Goal: Transaction & Acquisition: Purchase product/service

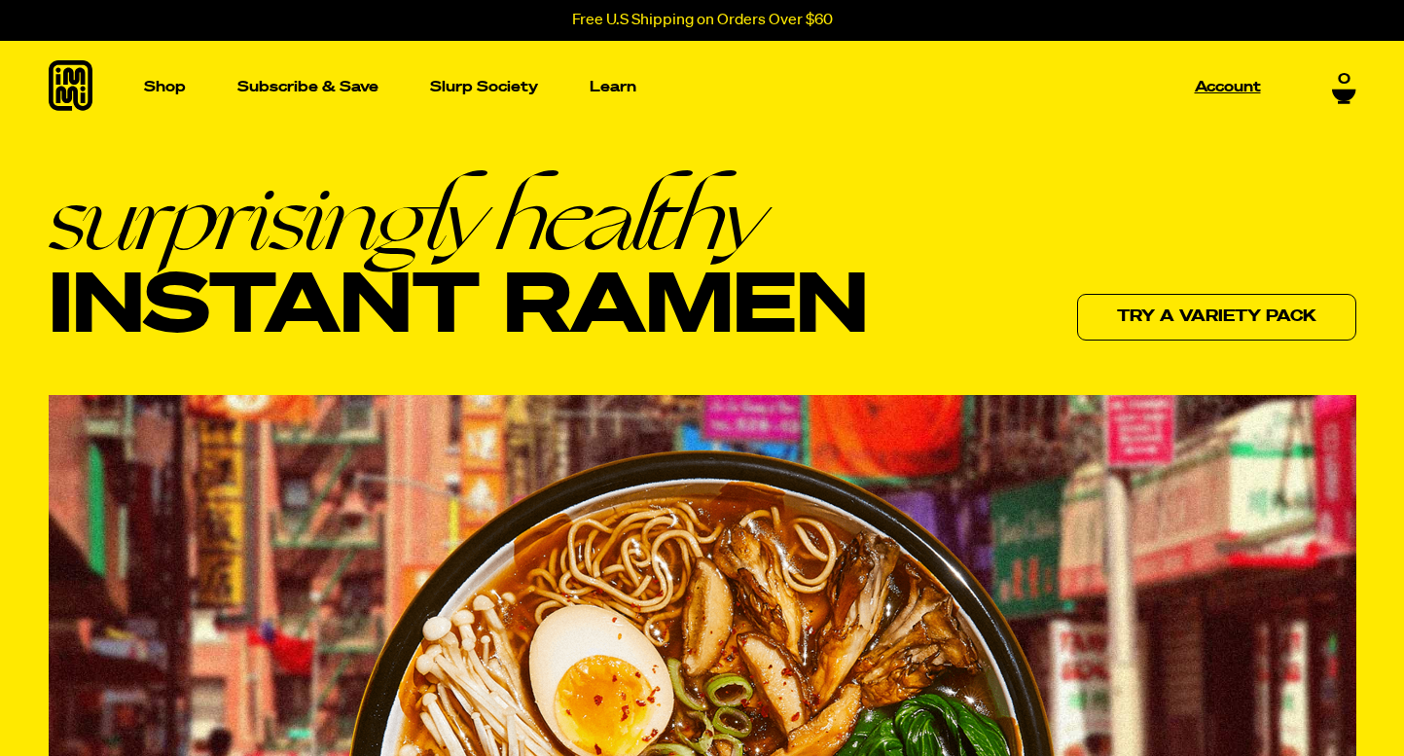
click at [1232, 83] on p "Account" at bounding box center [1227, 87] width 66 height 15
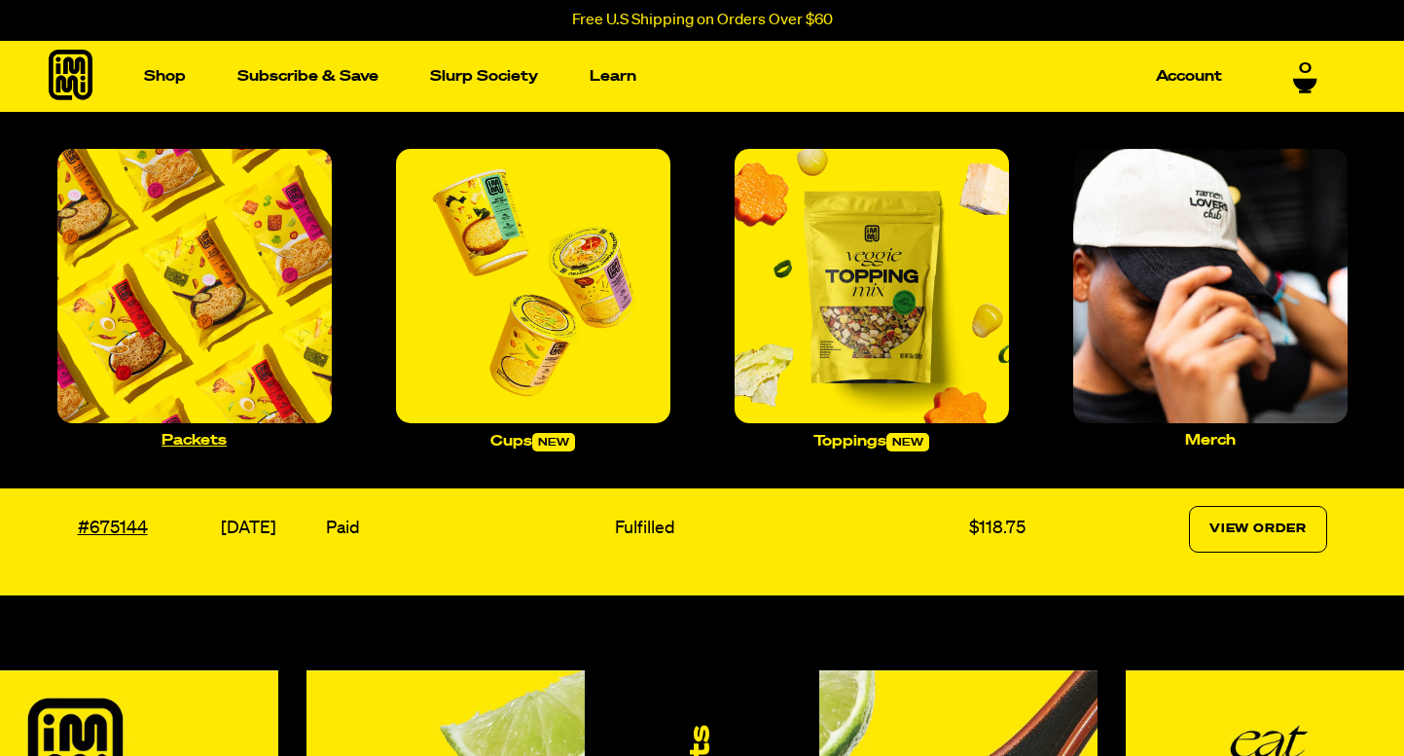
click at [174, 277] on img "Main navigation" at bounding box center [194, 286] width 274 height 274
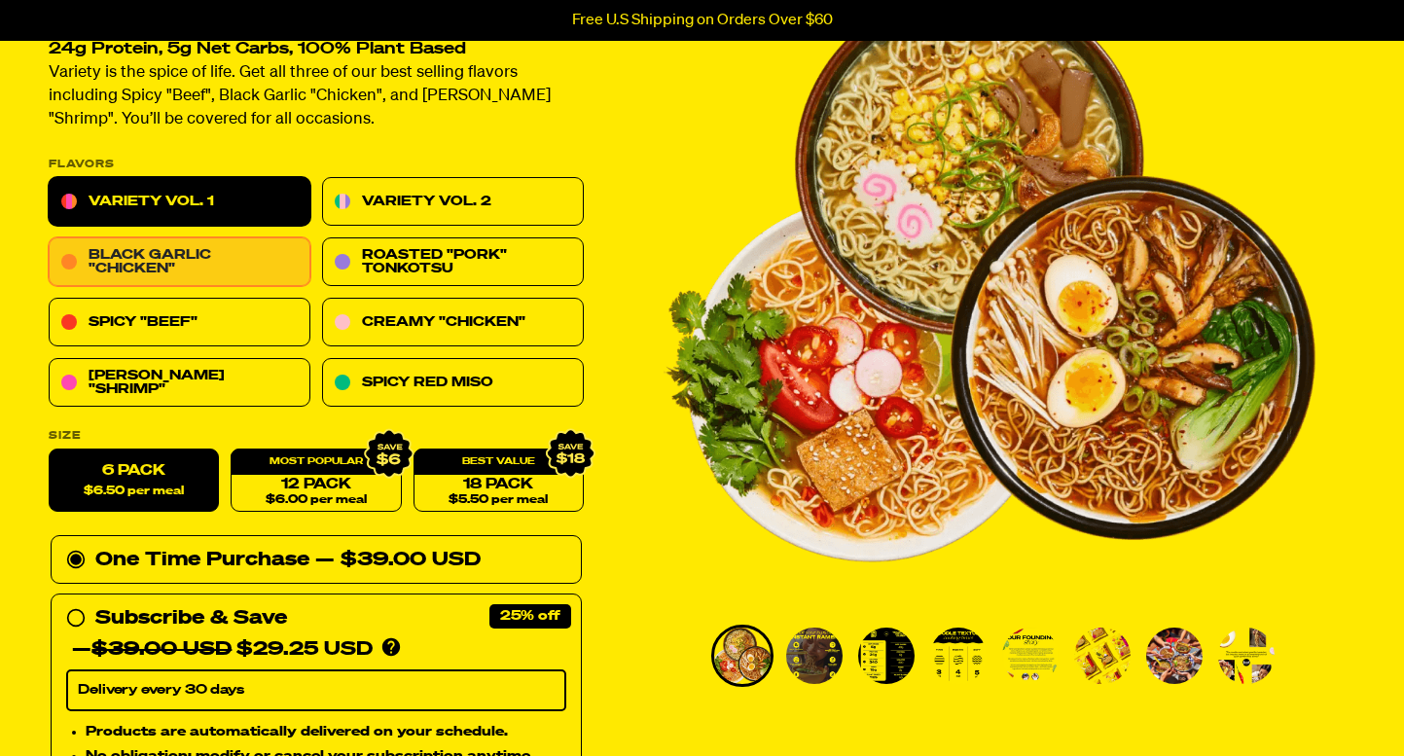
scroll to position [187, 0]
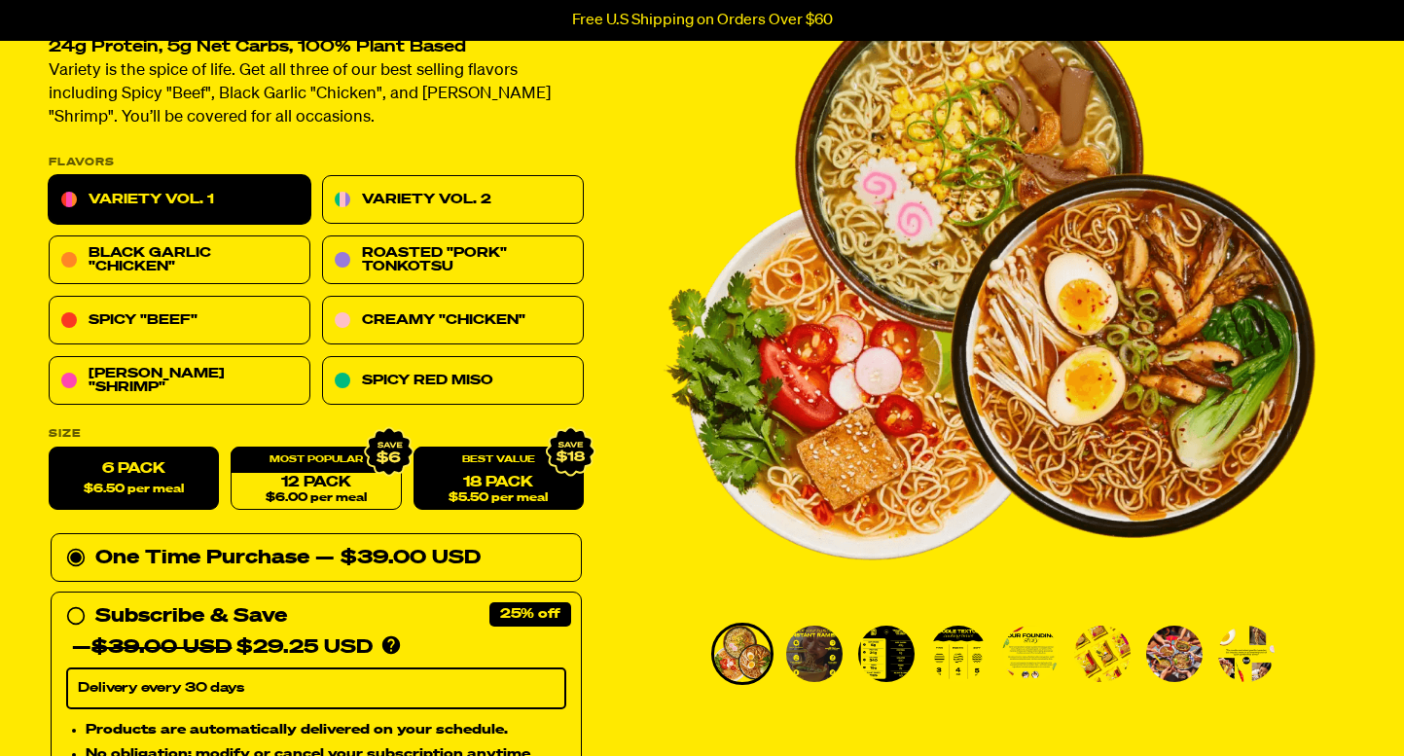
click at [495, 496] on span "$5.50 per meal" at bounding box center [497, 498] width 99 height 13
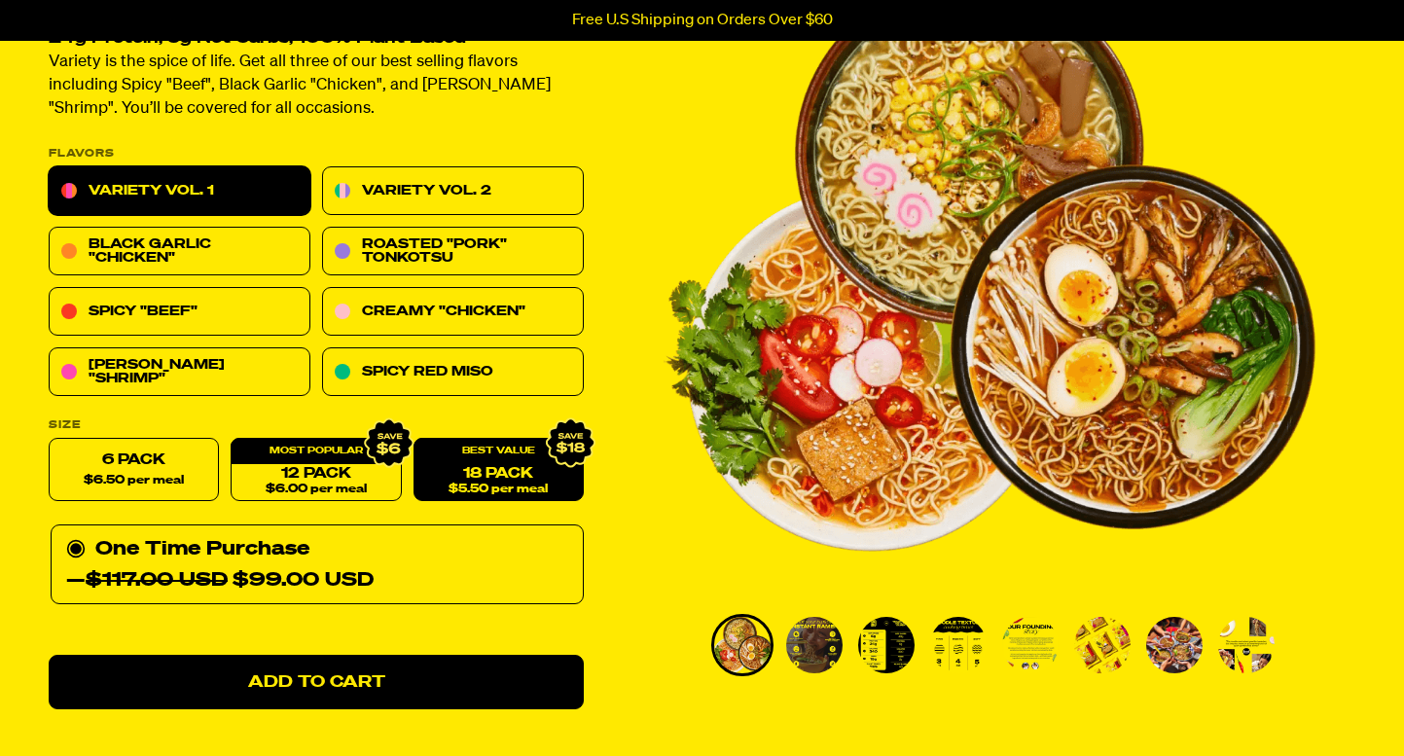
scroll to position [195, 0]
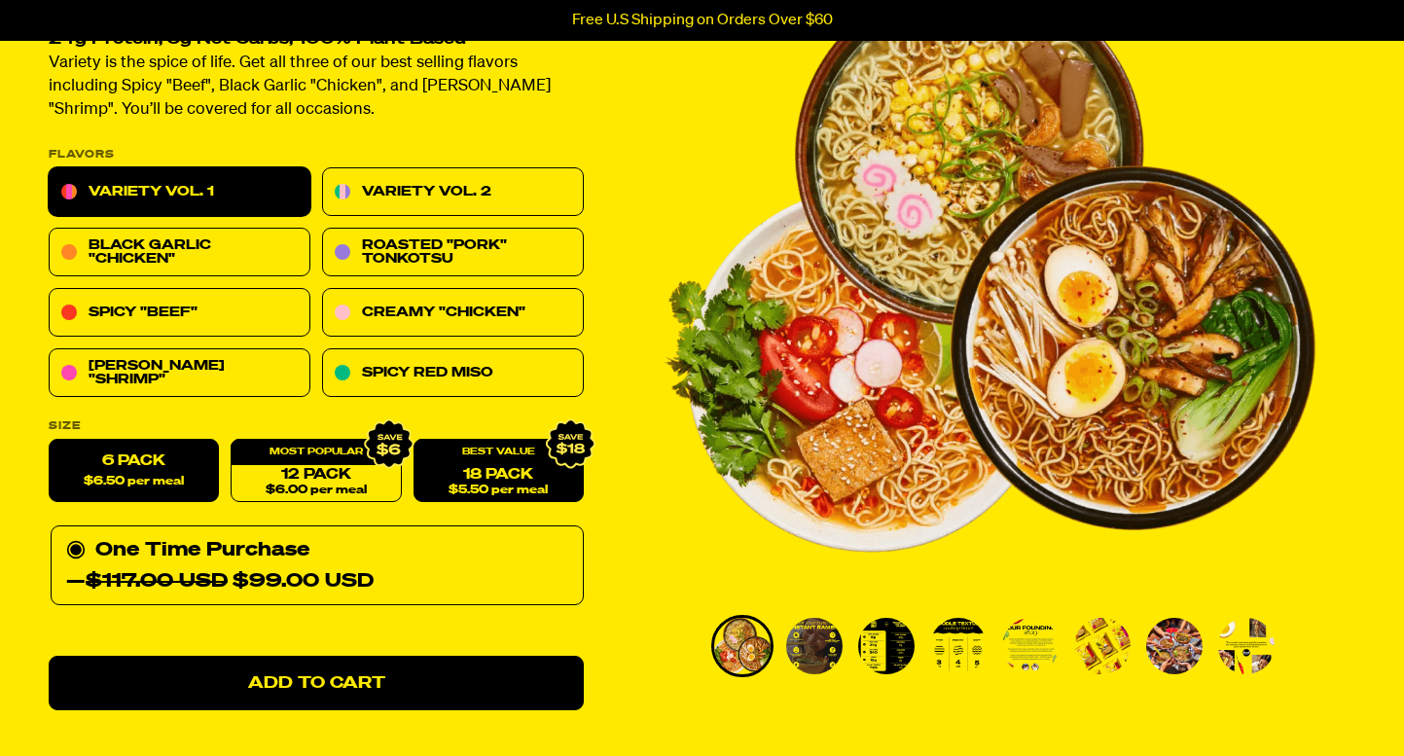
click at [149, 476] on span "$6.50 per meal" at bounding box center [134, 482] width 100 height 13
click at [50, 441] on input "6 Pack $6.50 per meal" at bounding box center [49, 440] width 1 height 1
radio input "true"
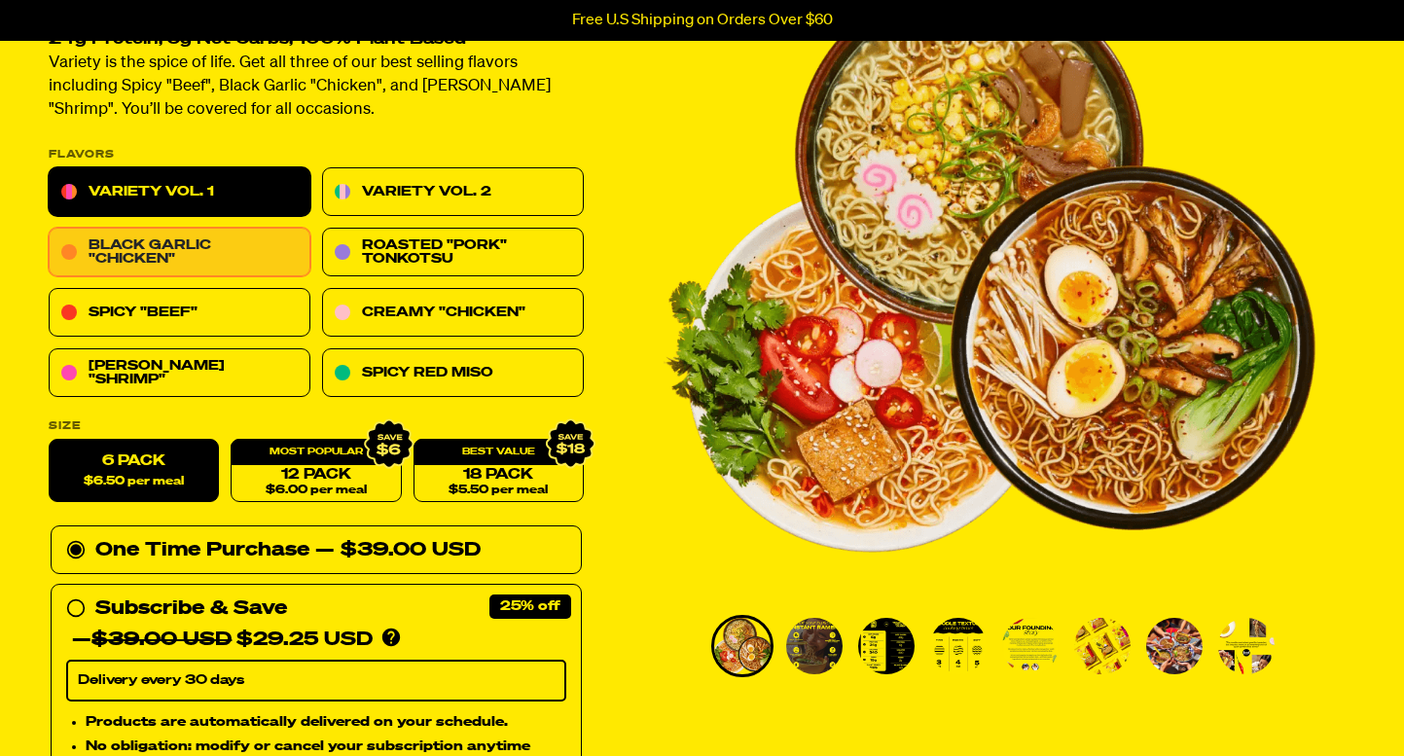
click at [167, 267] on link "Black Garlic "Chicken"" at bounding box center [180, 253] width 262 height 49
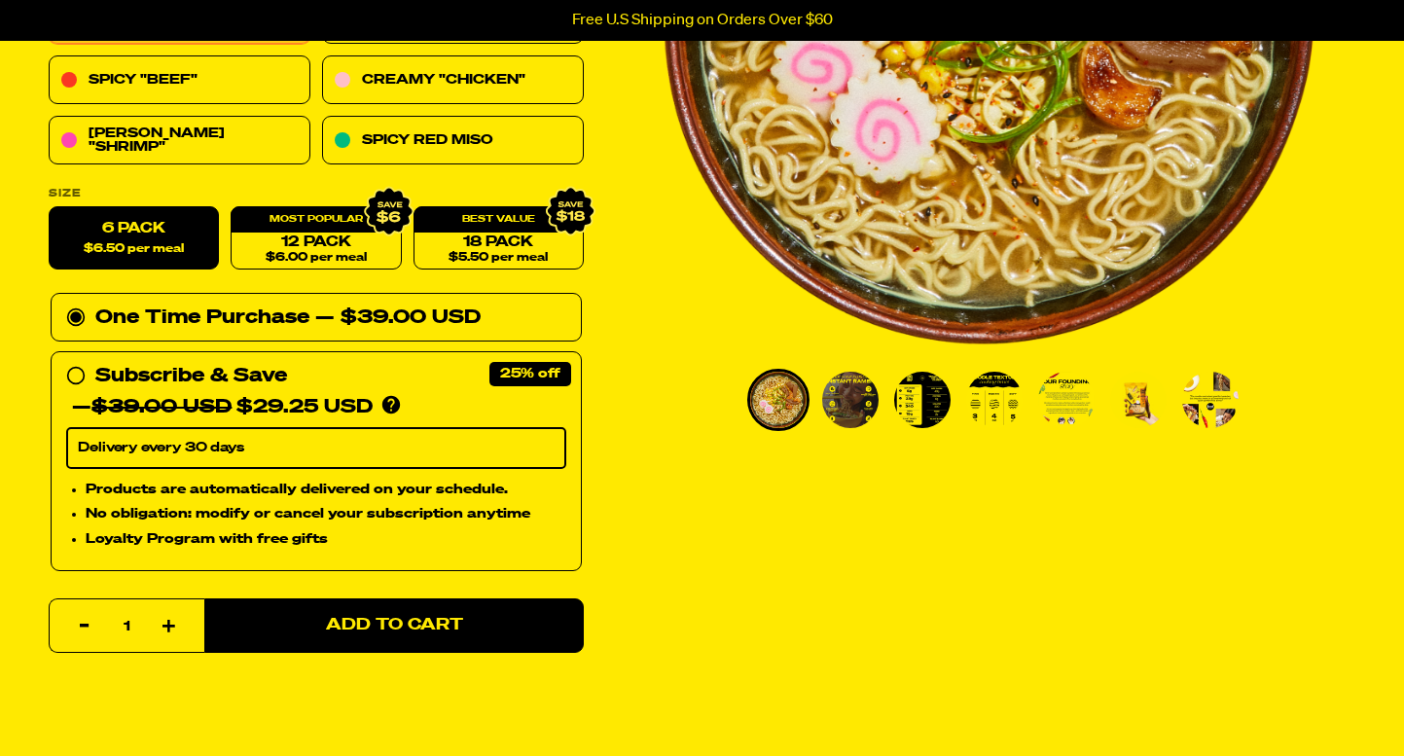
scroll to position [443, 0]
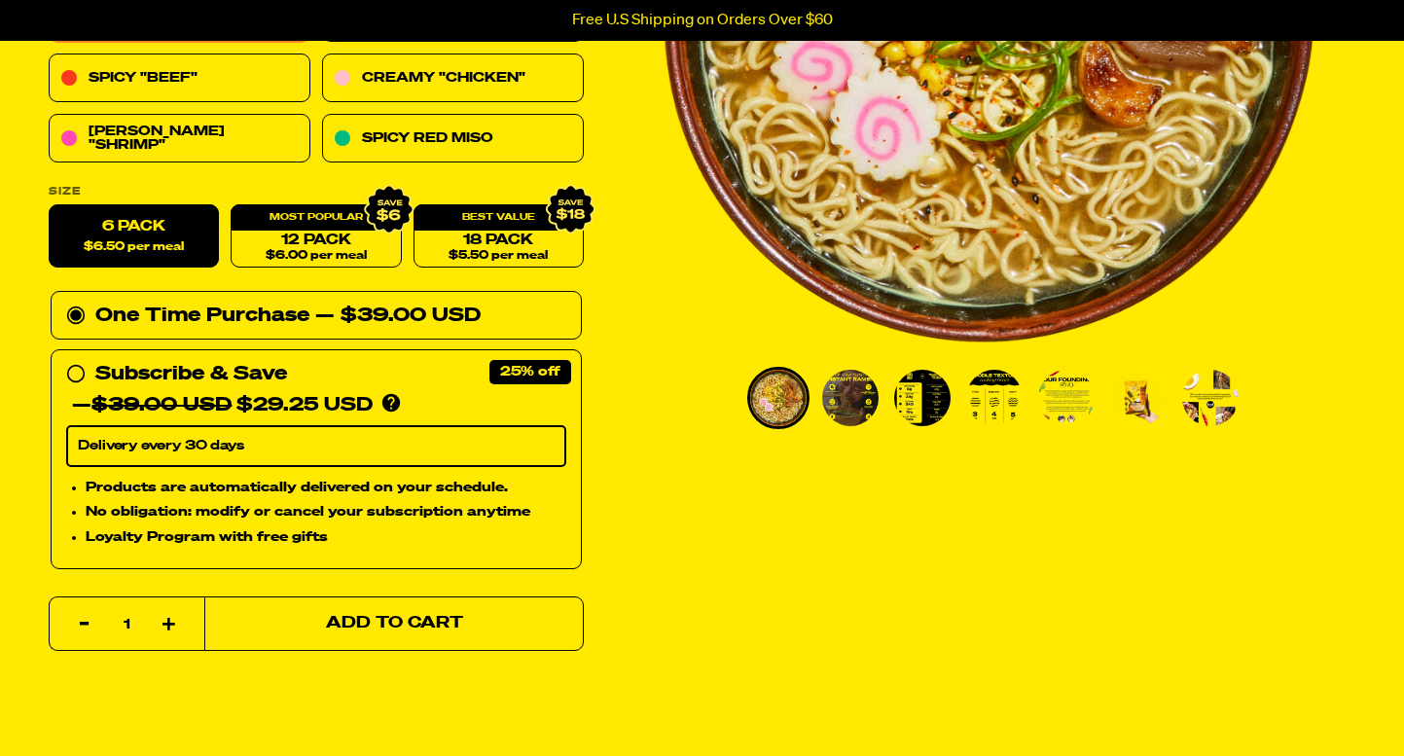
click at [430, 616] on span "Add to Cart" at bounding box center [393, 624] width 137 height 17
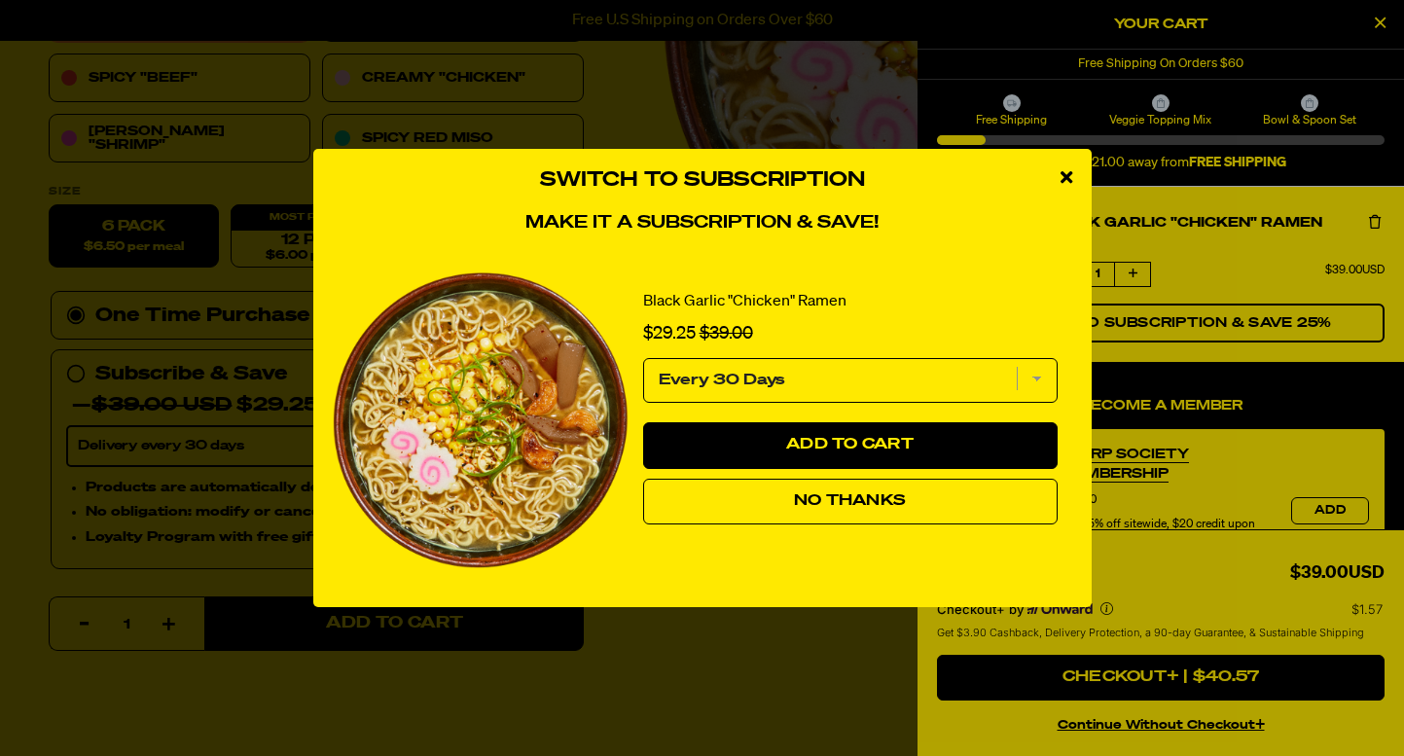
click at [773, 506] on button "No Thanks" at bounding box center [850, 502] width 414 height 47
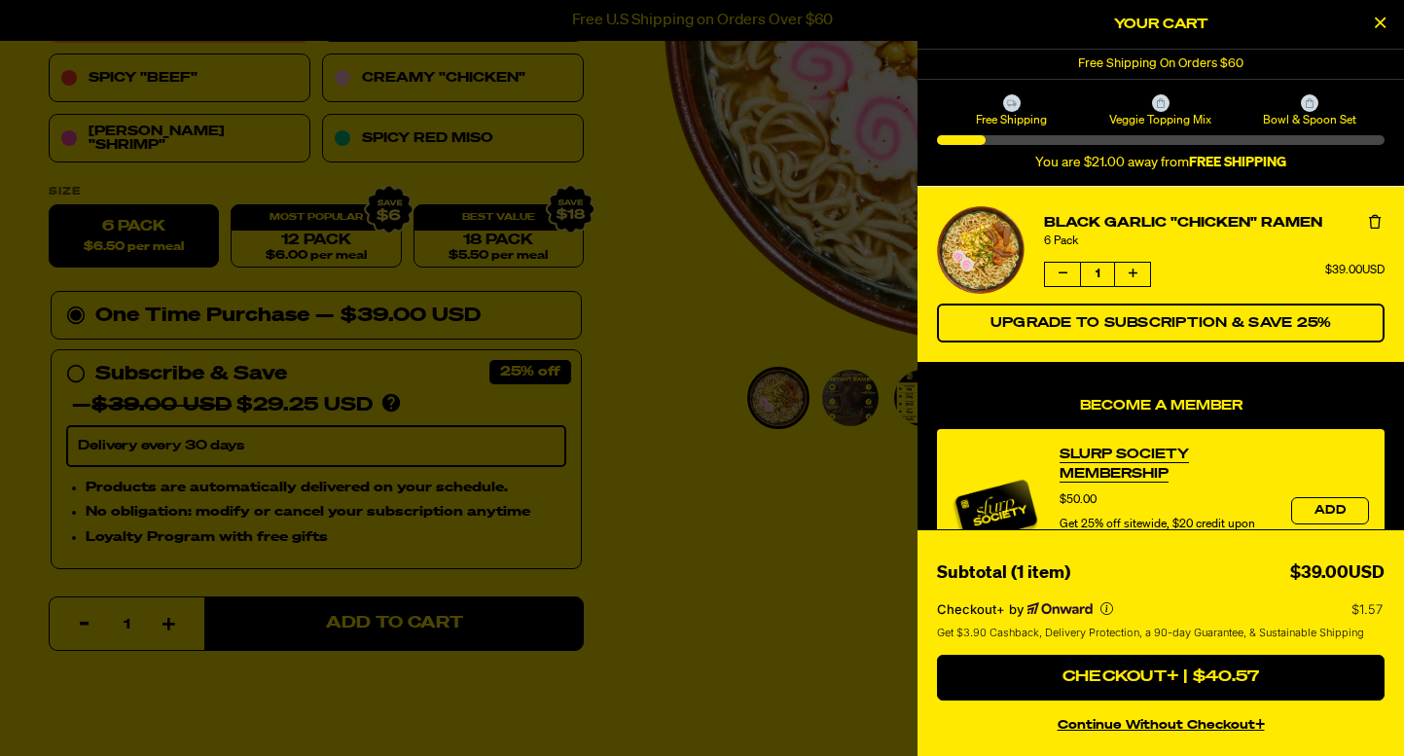
click at [640, 267] on div at bounding box center [702, 378] width 1404 height 756
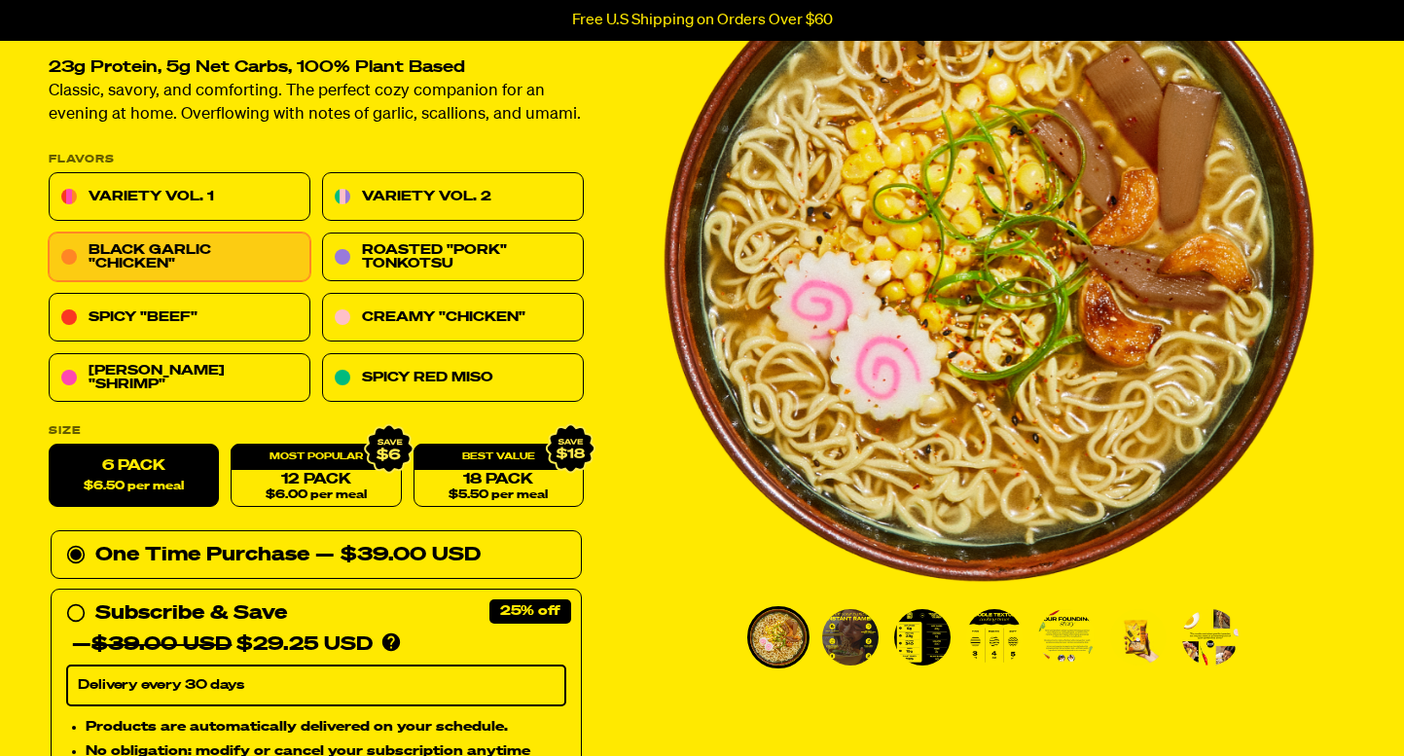
scroll to position [205, 0]
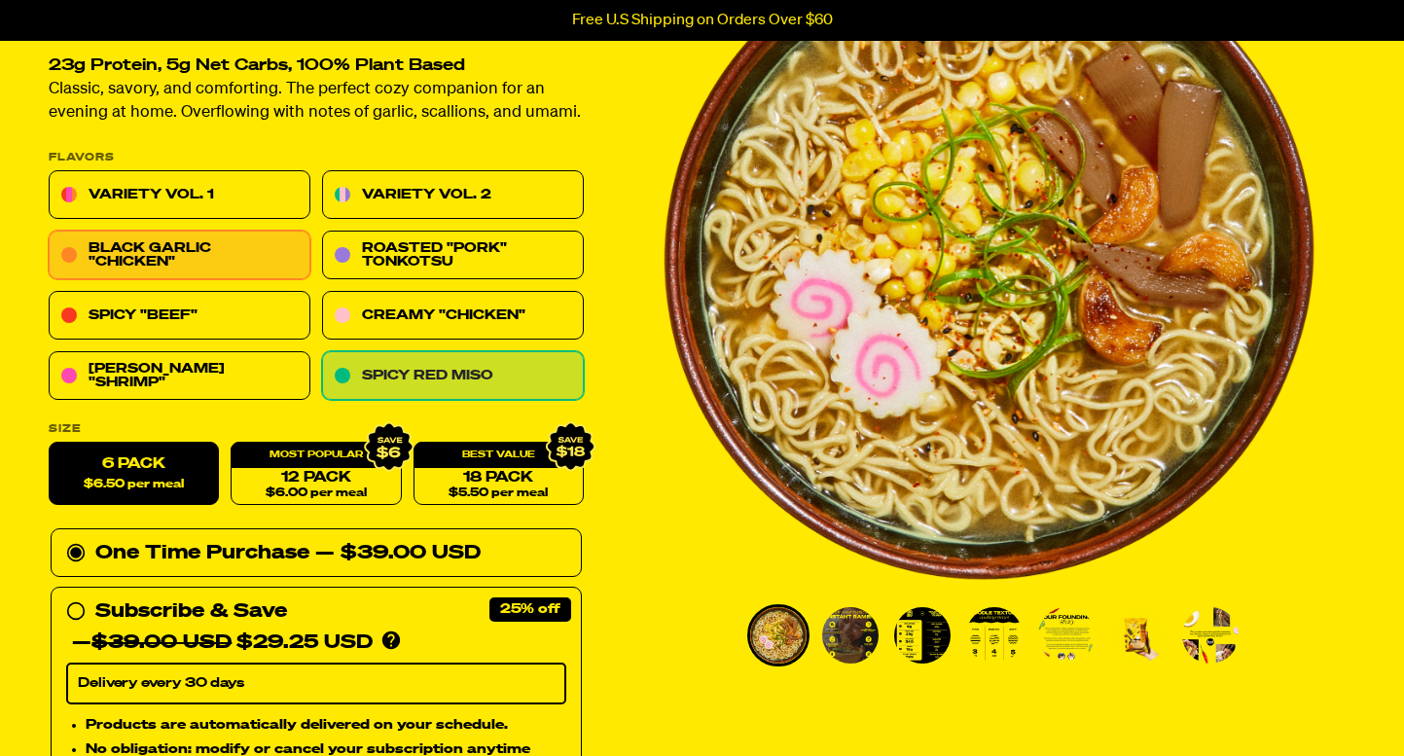
click at [455, 367] on link "Spicy Red Miso" at bounding box center [453, 376] width 262 height 49
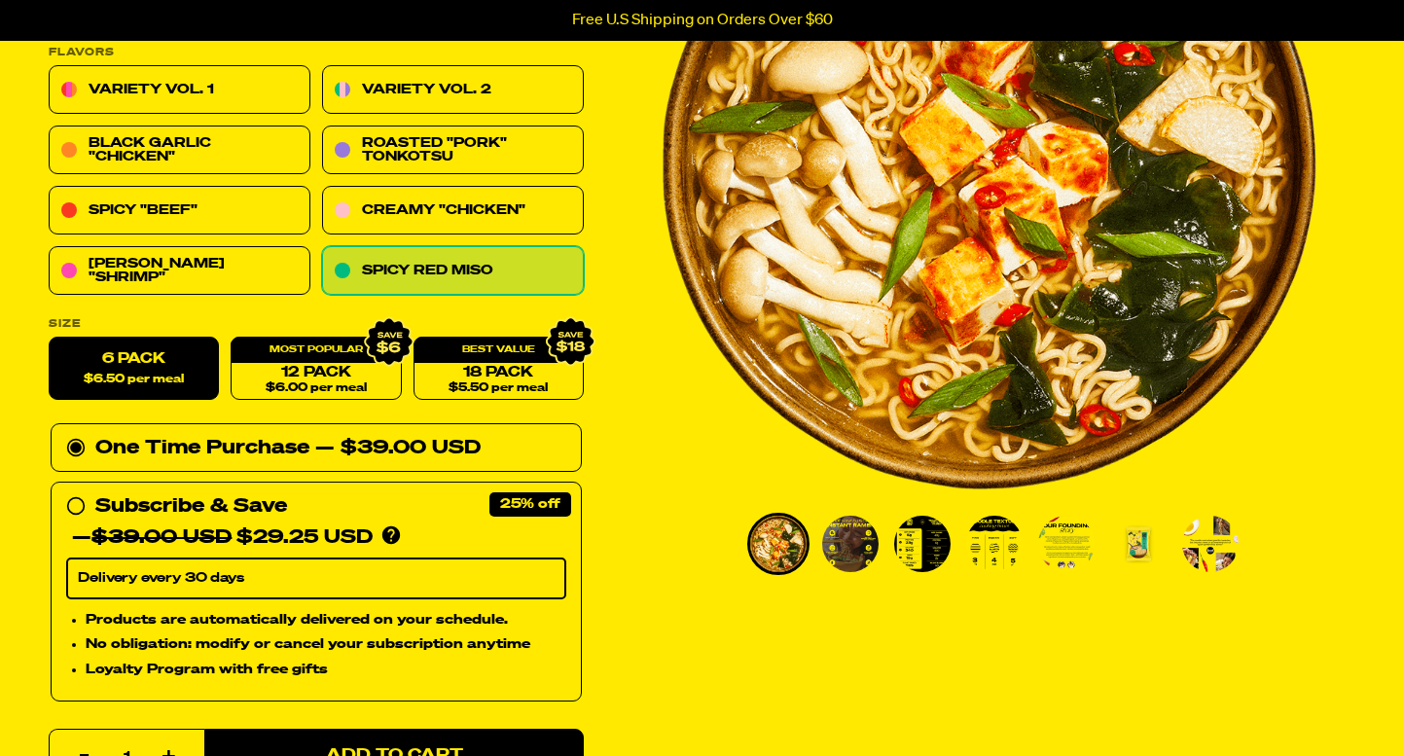
scroll to position [300, 0]
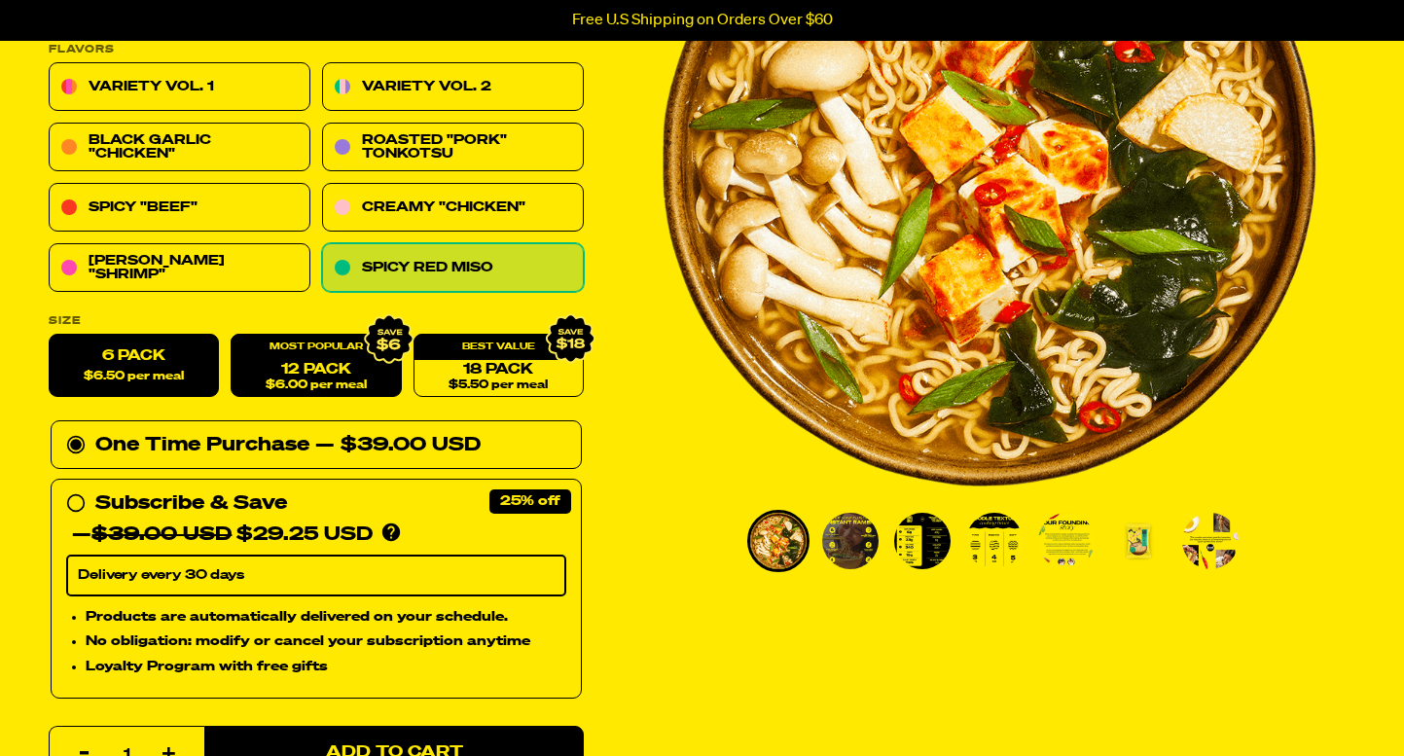
click at [330, 364] on link "12 Pack $6.00 per meal" at bounding box center [316, 366] width 170 height 63
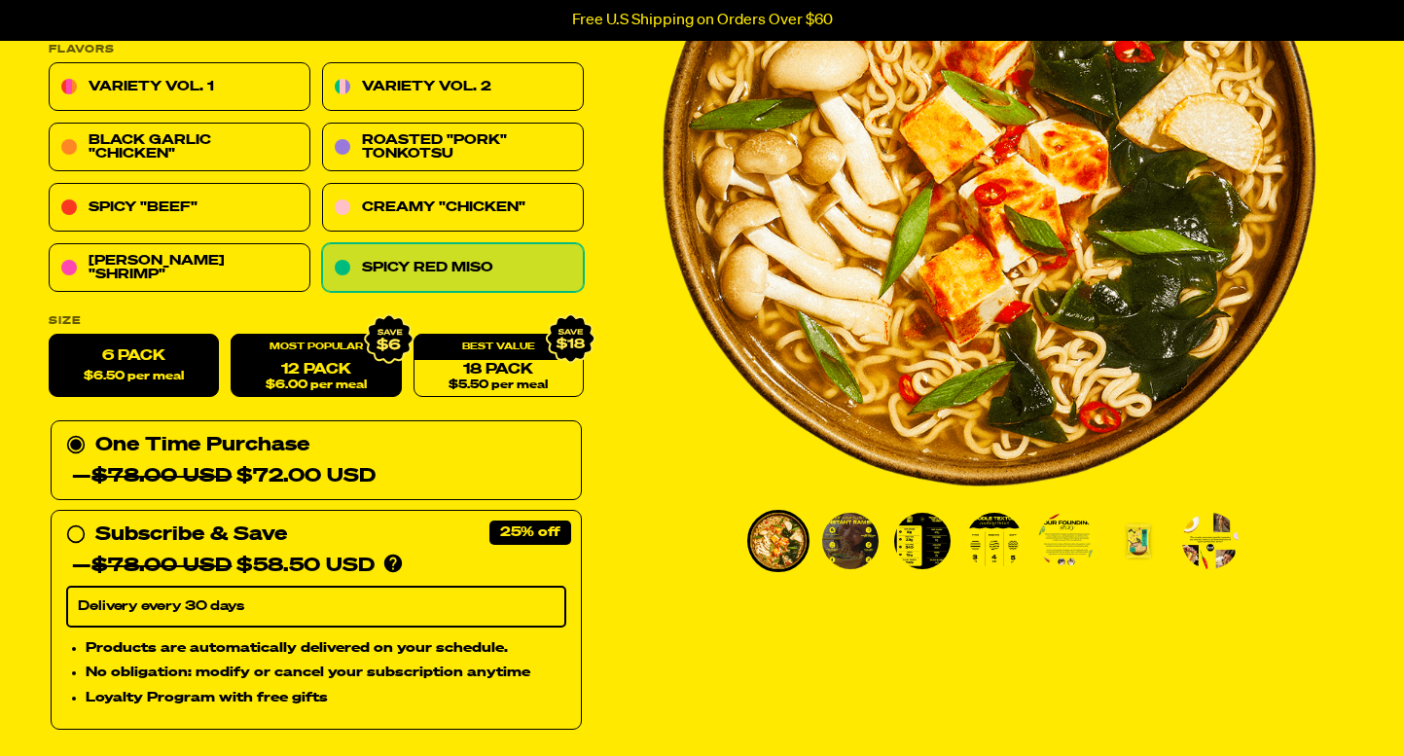
click at [129, 367] on label "6 Pack $6.50 per meal" at bounding box center [134, 366] width 170 height 63
click at [50, 336] on input "6 Pack $6.50 per meal" at bounding box center [49, 335] width 1 height 1
radio input "true"
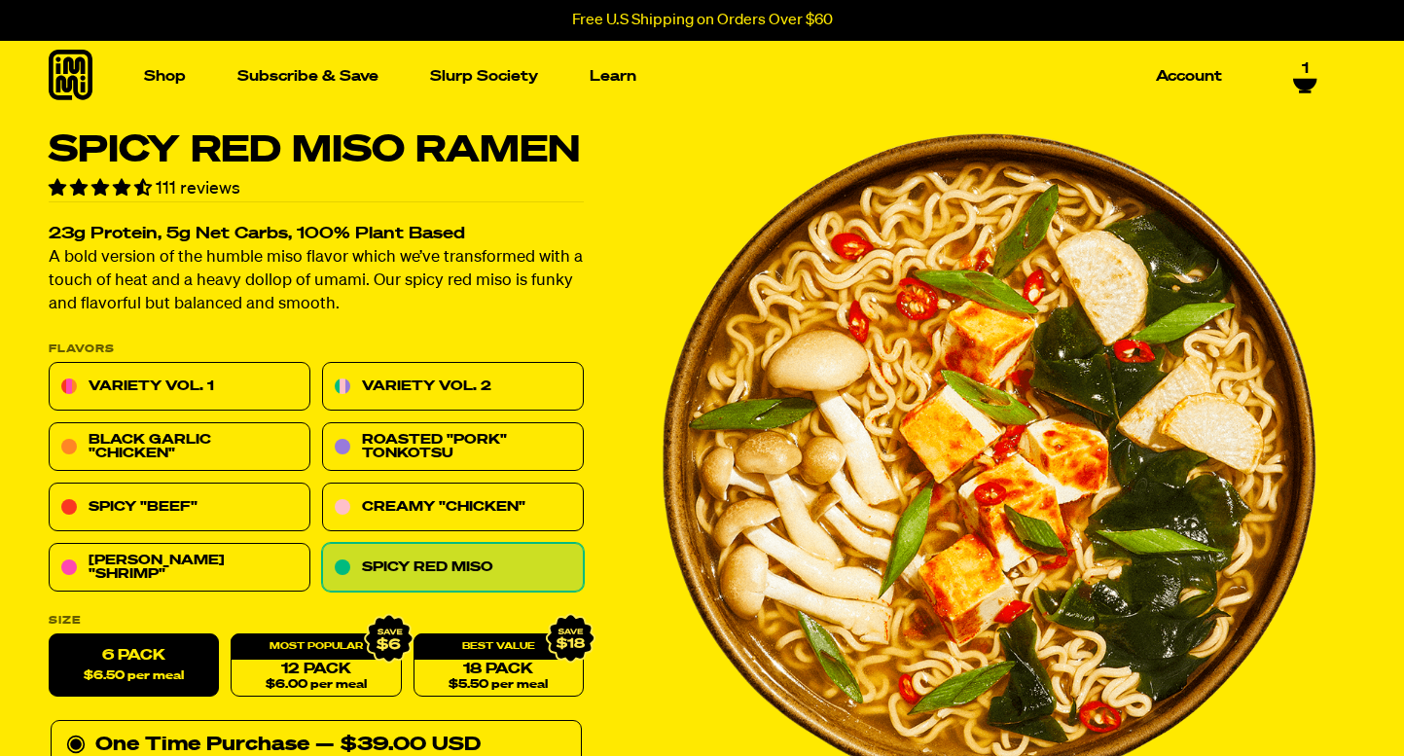
scroll to position [0, 0]
click at [1304, 86] on icon at bounding box center [1304, 81] width 23 height 12
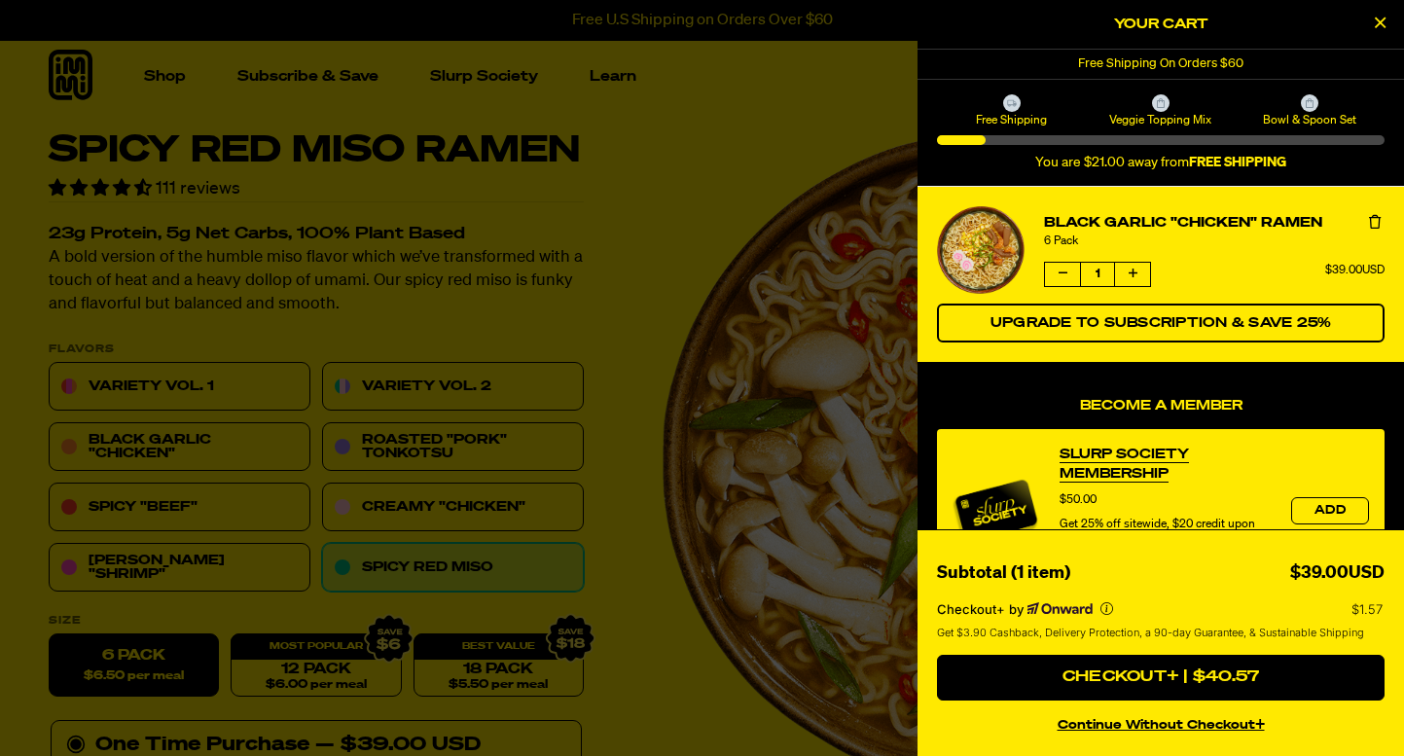
click at [1382, 25] on icon "Close Cart" at bounding box center [1379, 23] width 11 height 18
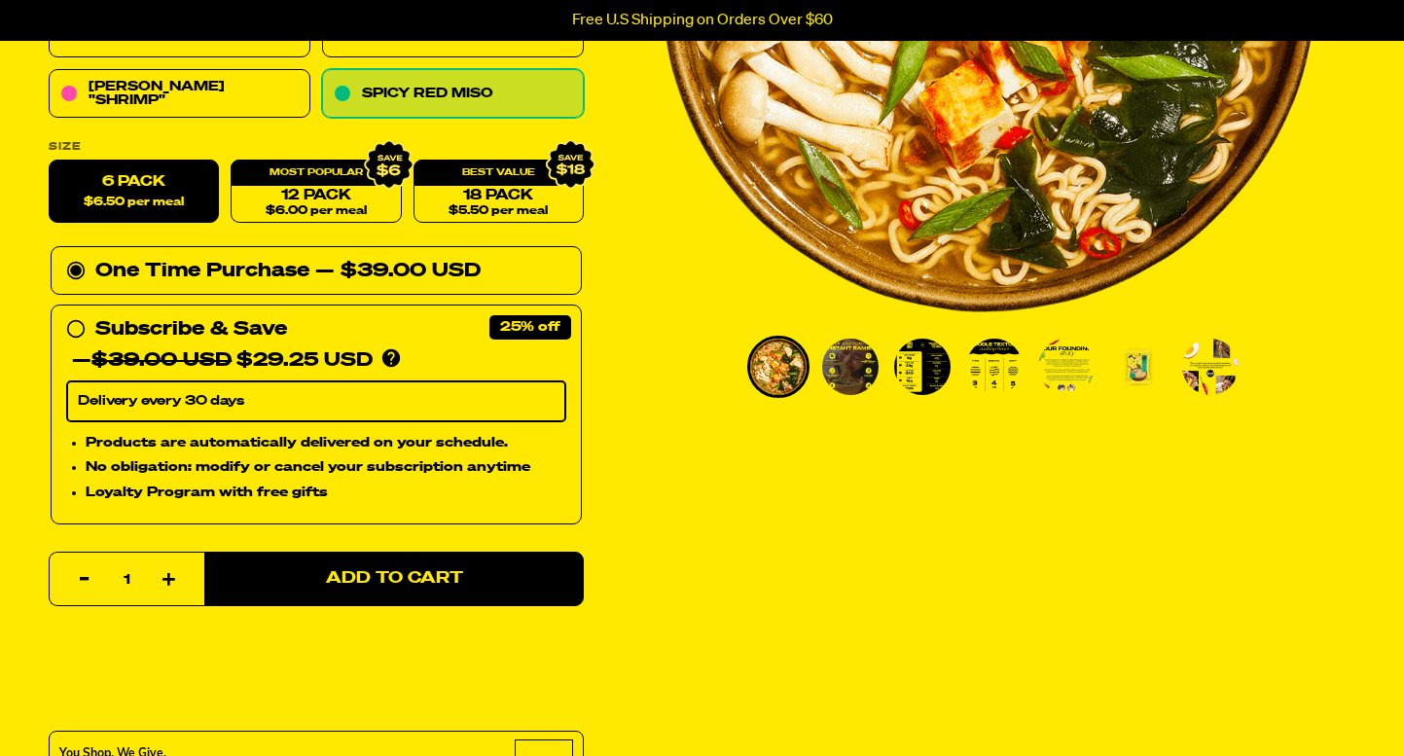
scroll to position [488, 0]
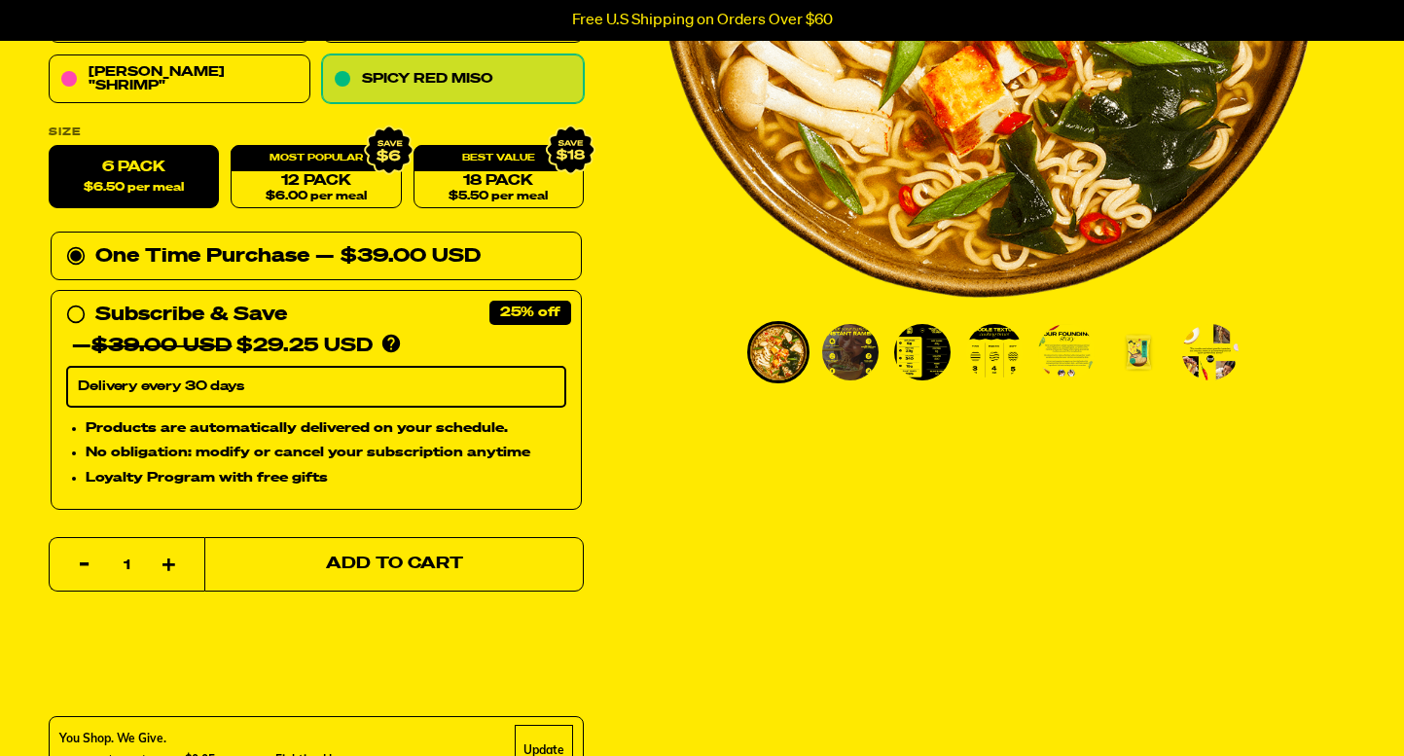
click at [413, 558] on span "Add to Cart" at bounding box center [393, 564] width 137 height 17
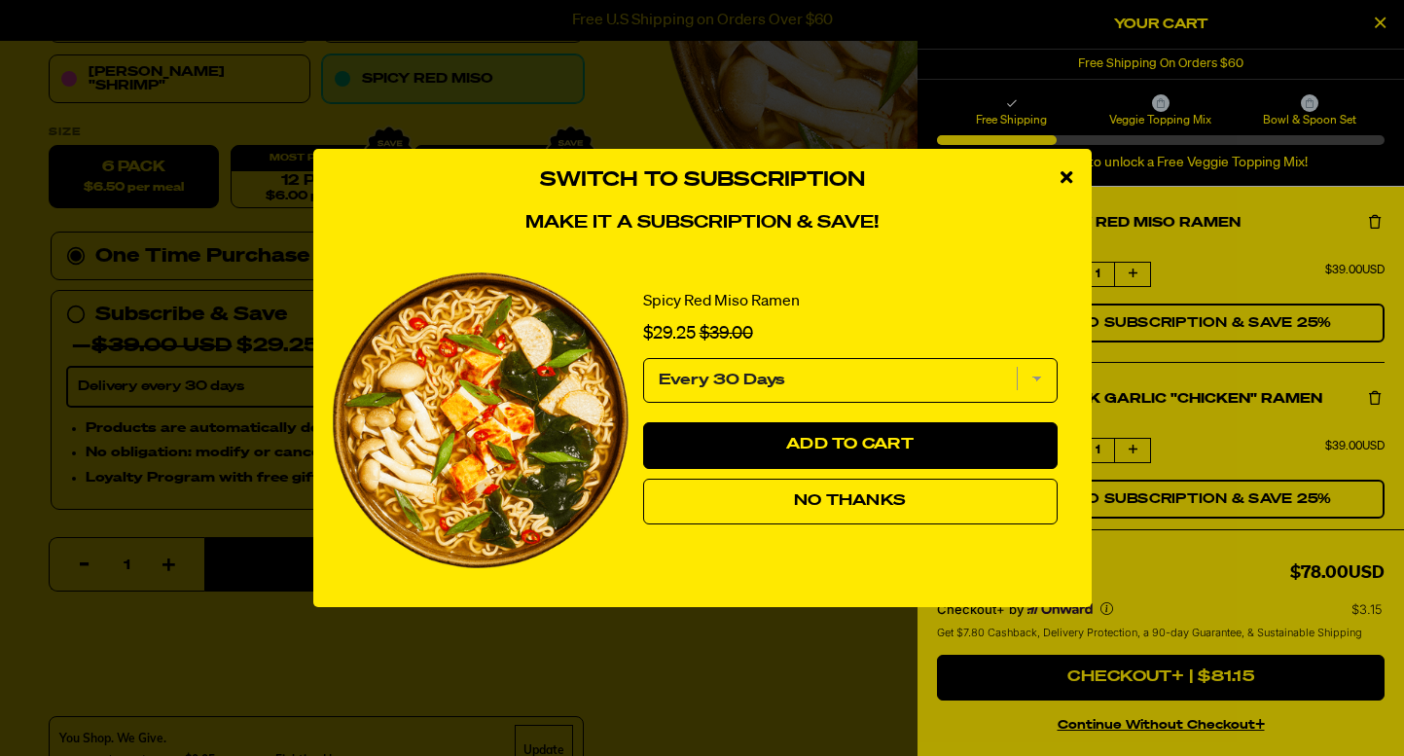
click at [1060, 182] on icon "close modal" at bounding box center [1066, 177] width 12 height 18
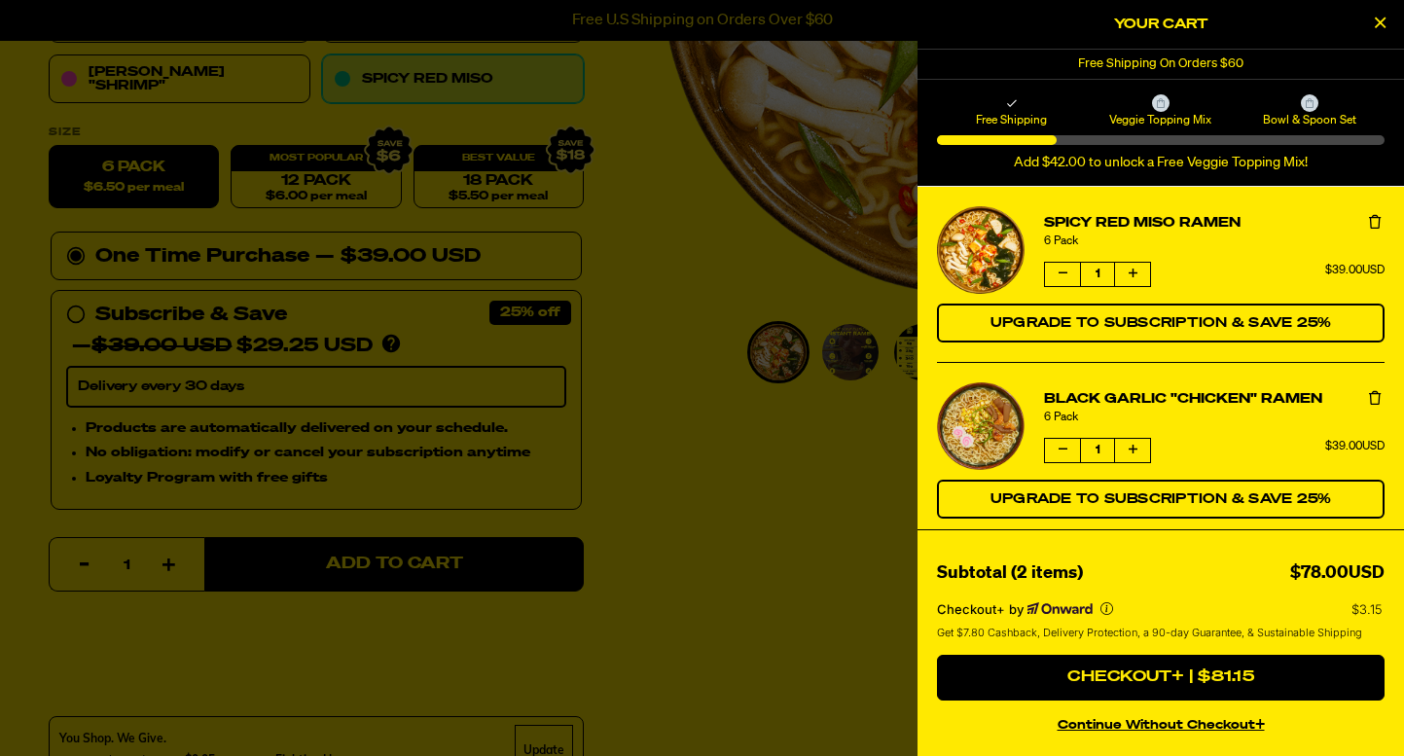
click at [626, 288] on div at bounding box center [702, 378] width 1404 height 756
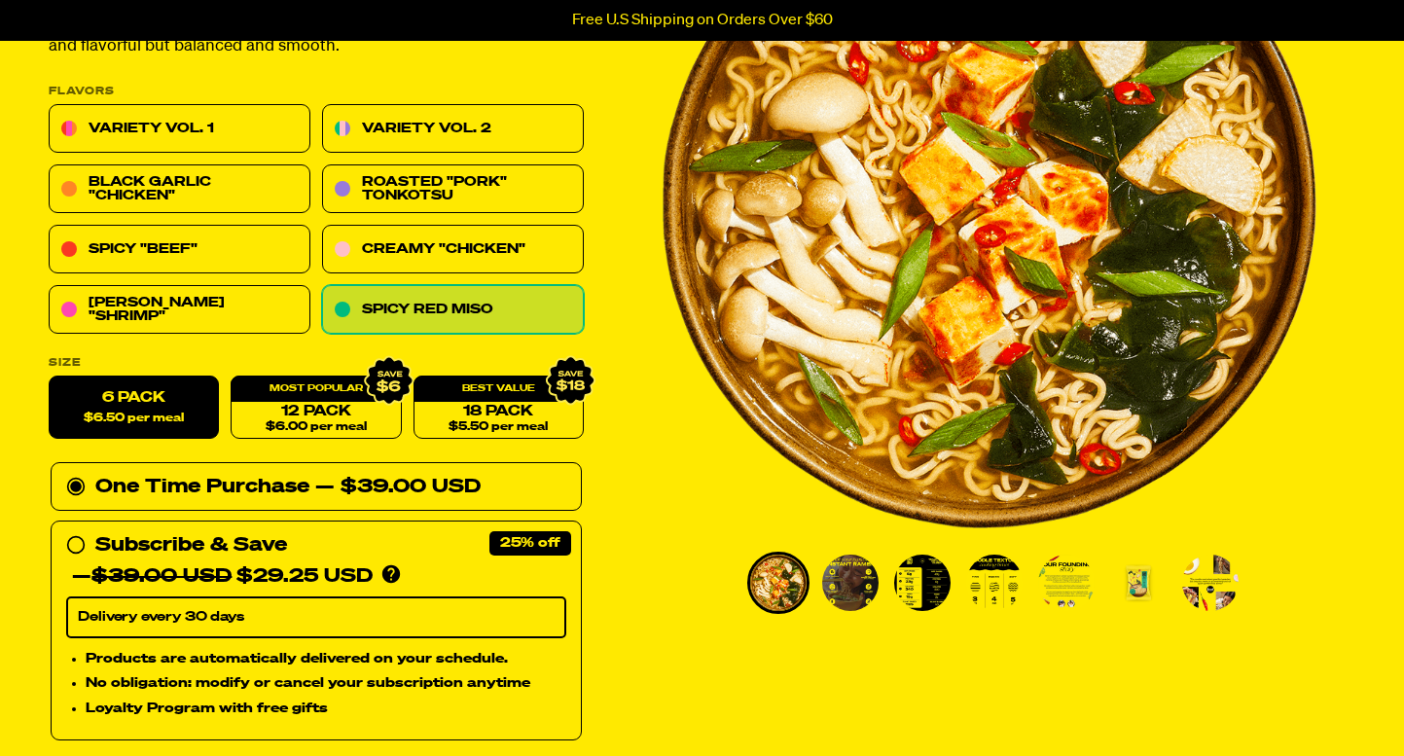
scroll to position [251, 0]
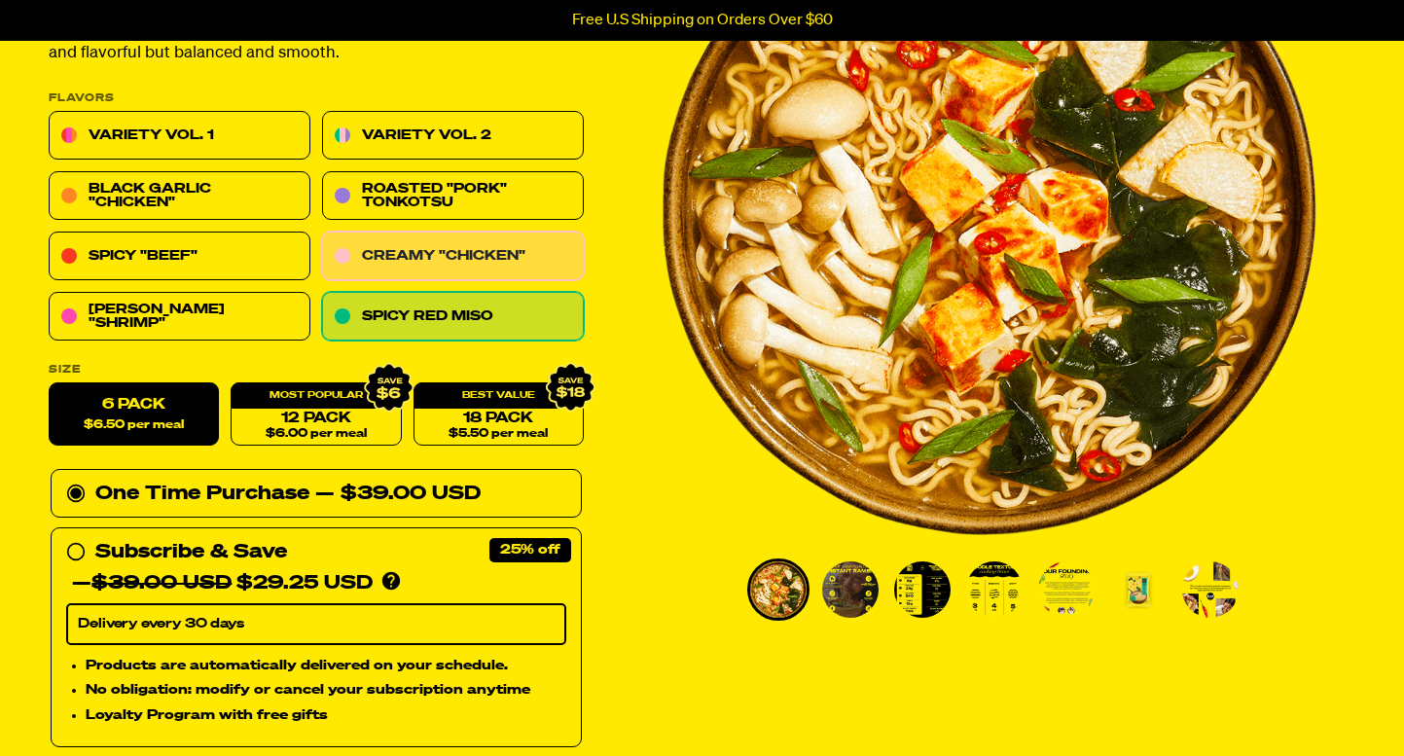
click at [492, 242] on link "Creamy "Chicken"" at bounding box center [453, 256] width 262 height 49
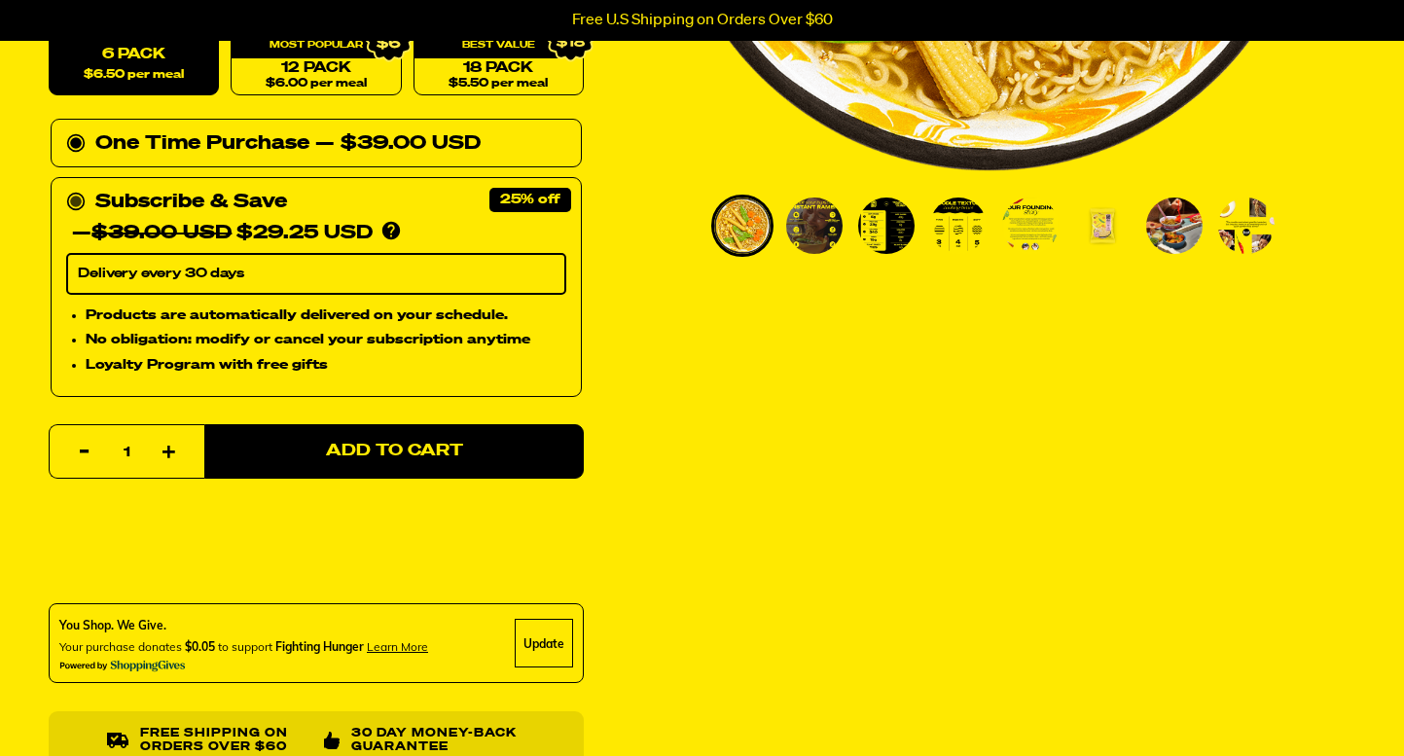
scroll to position [631, 0]
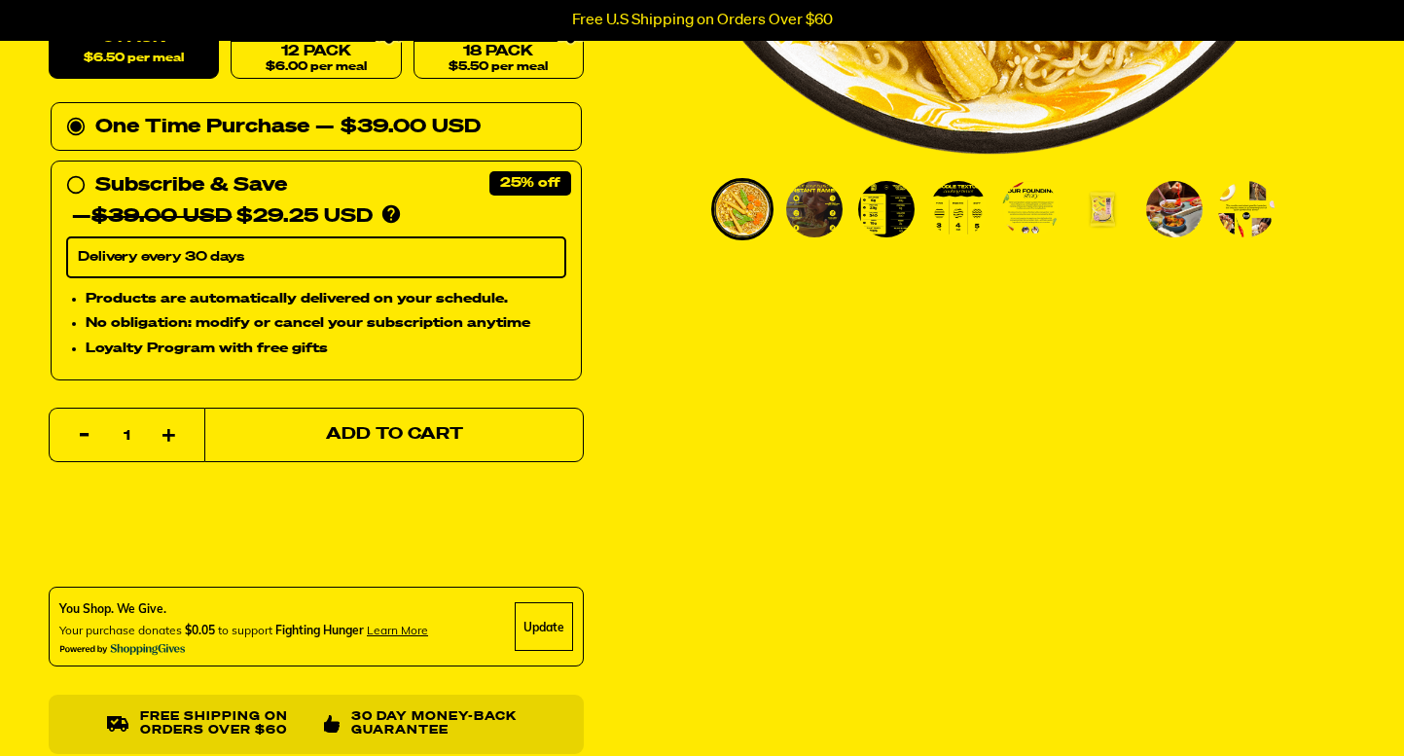
click at [405, 447] on button "Add to Cart" at bounding box center [393, 435] width 379 height 54
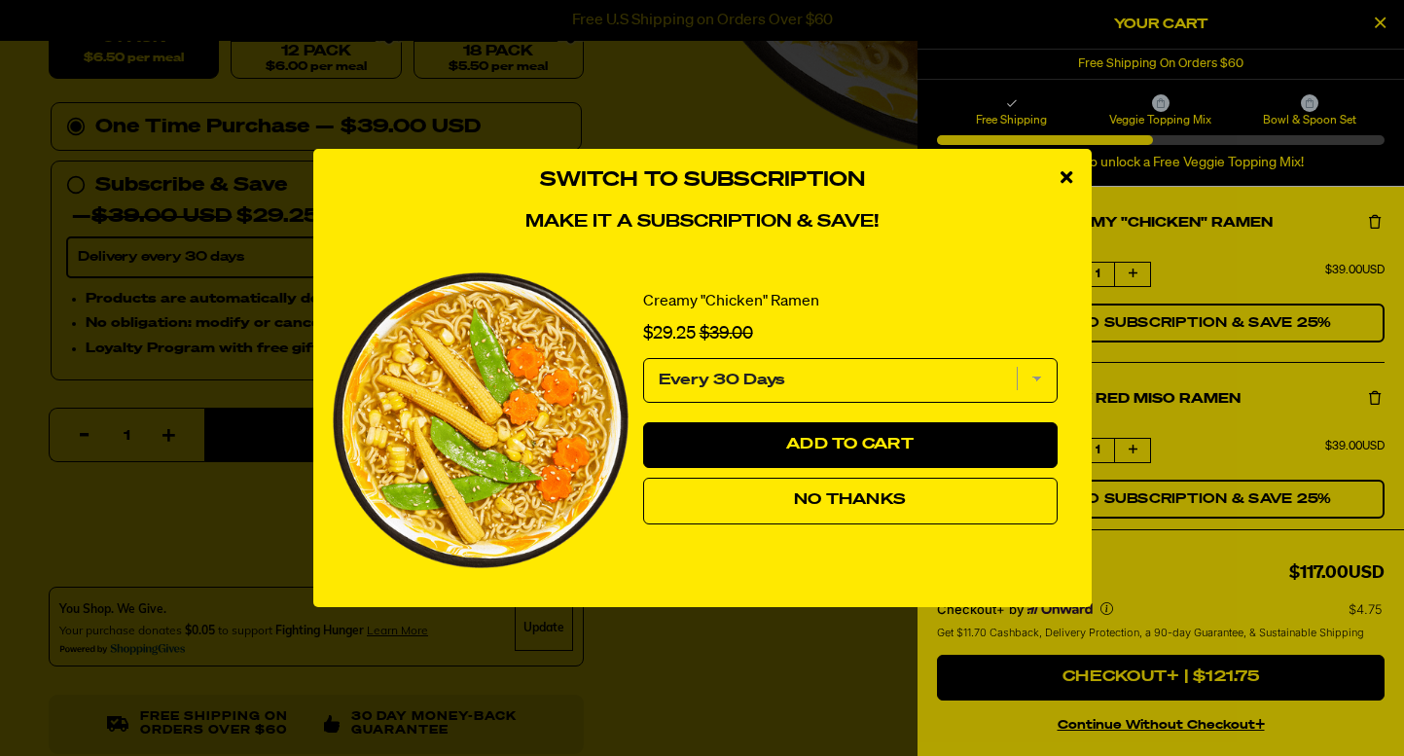
click at [1060, 182] on icon "close modal" at bounding box center [1066, 177] width 12 height 18
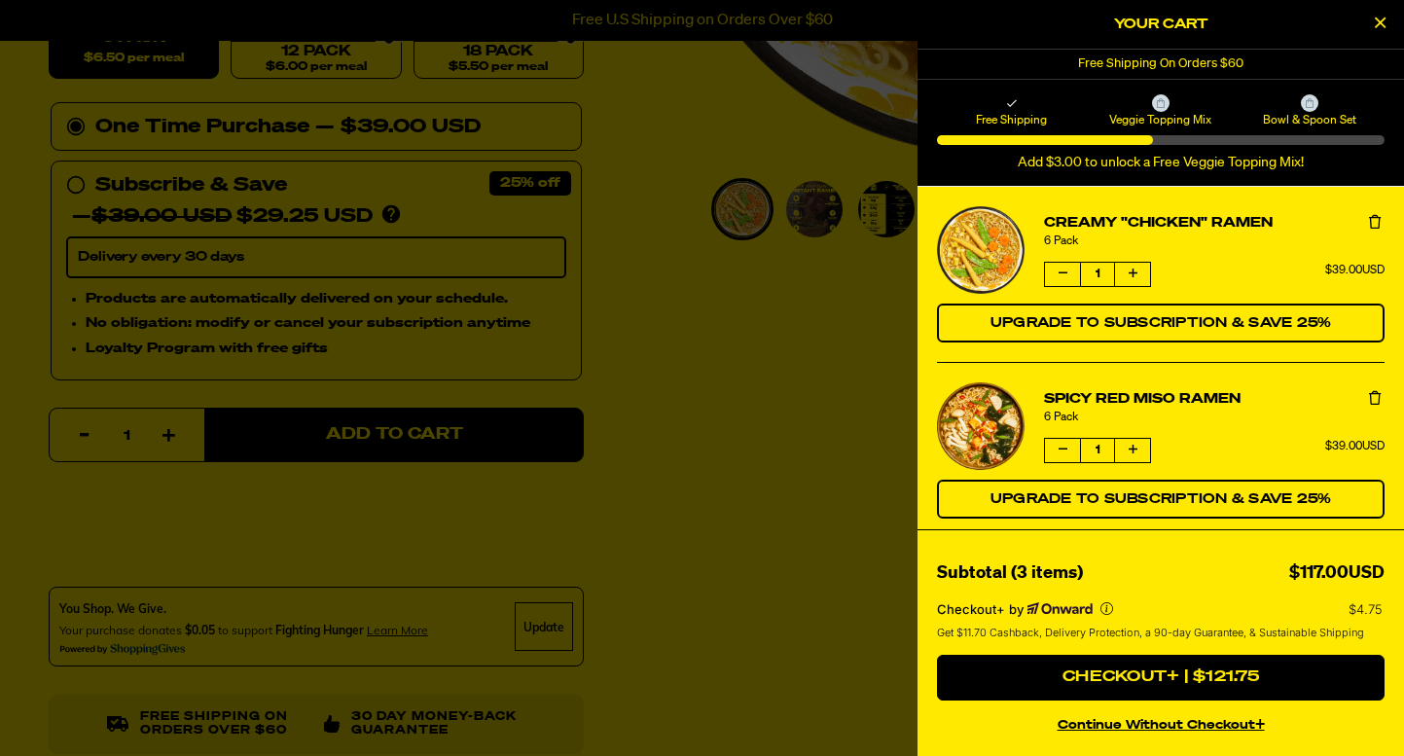
scroll to position [0, 0]
click at [1374, 20] on icon "Close Cart" at bounding box center [1379, 23] width 11 height 18
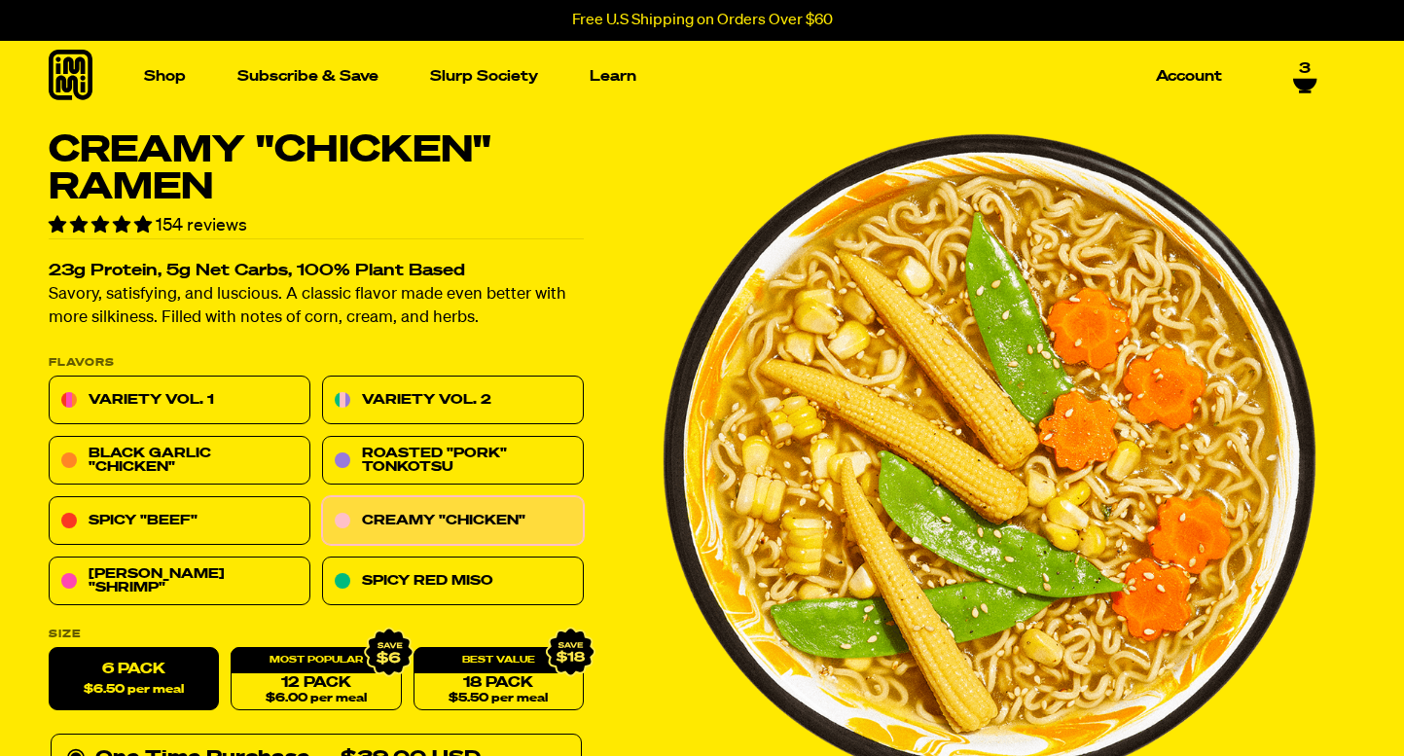
click at [1299, 78] on icon at bounding box center [1305, 86] width 24 height 16
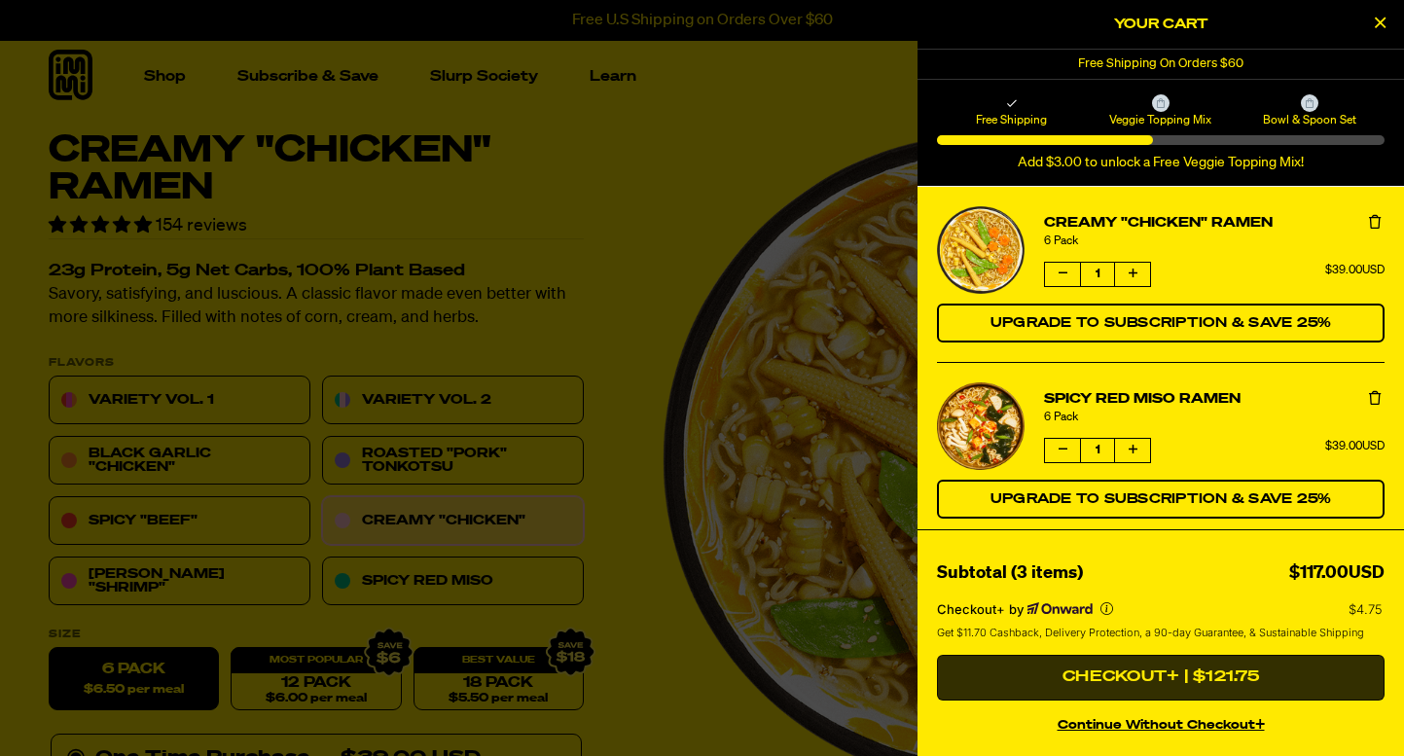
click at [1113, 671] on button "Checkout+ | $121.75" at bounding box center [1160, 678] width 447 height 47
